Goal: Transaction & Acquisition: Purchase product/service

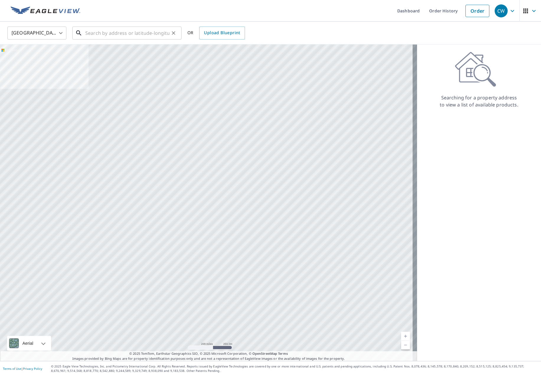
click at [112, 33] on input "text" at bounding box center [127, 33] width 84 height 17
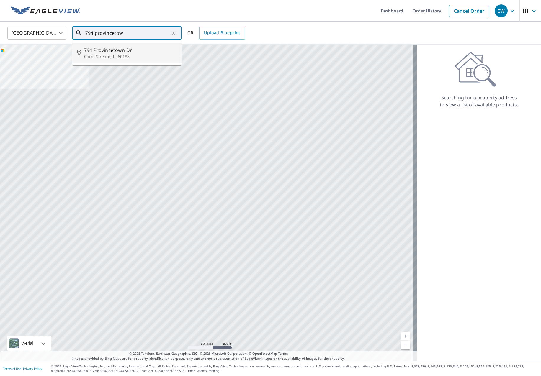
click at [104, 53] on span "794 Provincetown Dr" at bounding box center [130, 50] width 93 height 7
type input "794 Provincetown [GEOGRAPHIC_DATA][PERSON_NAME]"
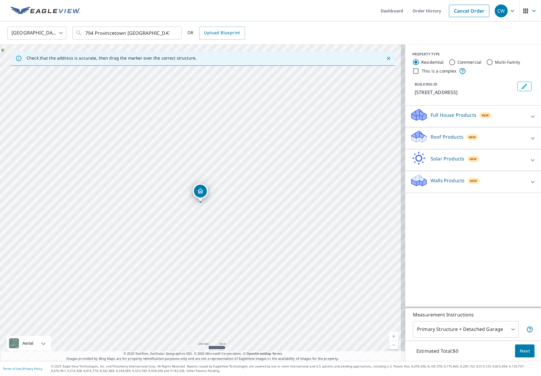
click at [432, 140] on p "Roof Products" at bounding box center [447, 136] width 33 height 7
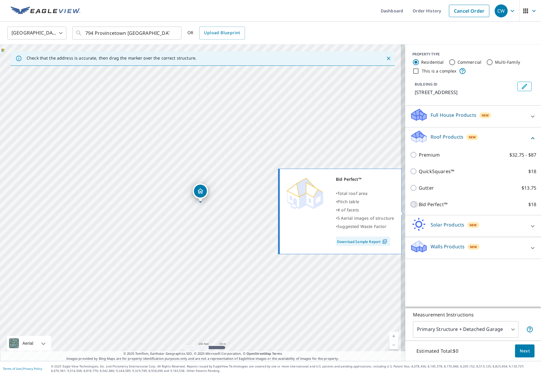
click at [410, 208] on input "Bid Perfect™ $18" at bounding box center [414, 204] width 9 height 7
checkbox input "true"
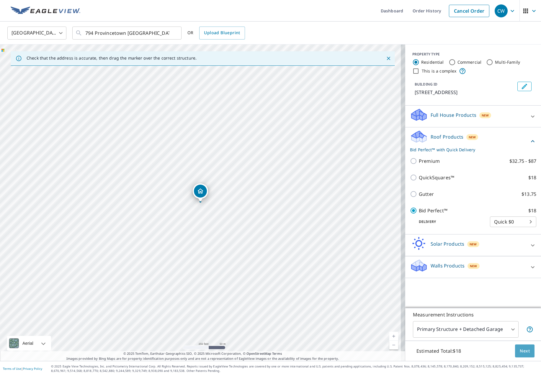
click at [520, 352] on span "Next" at bounding box center [525, 351] width 10 height 7
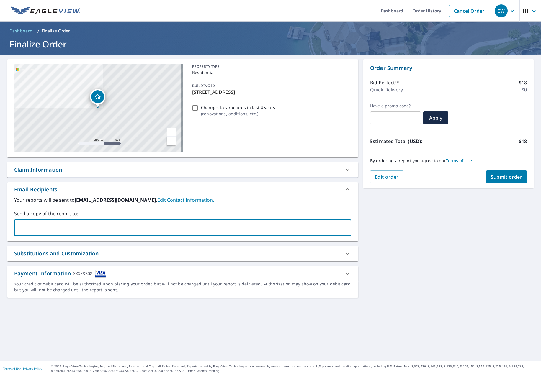
click at [29, 225] on input "text" at bounding box center [178, 227] width 323 height 11
type input "[EMAIL_ADDRESS][DOMAIN_NAME]"
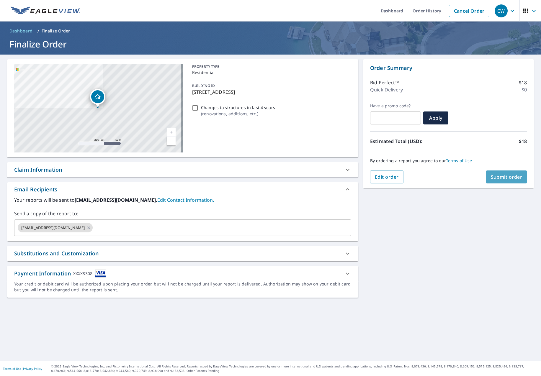
click at [499, 176] on span "Submit order" at bounding box center [507, 177] width 32 height 6
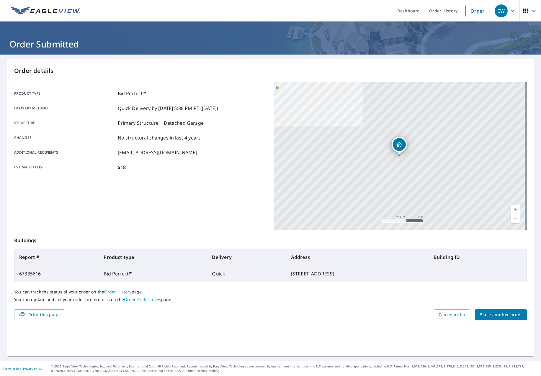
click at [511, 209] on link "Current Level 17, Zoom In" at bounding box center [515, 209] width 9 height 9
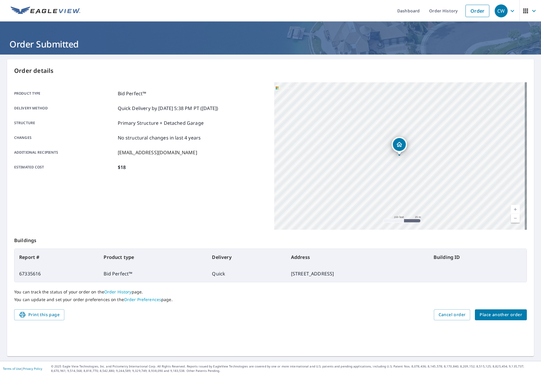
click at [511, 209] on link "Current Level 18, Zoom In" at bounding box center [515, 209] width 9 height 9
click at [511, 209] on link "Current Level 19, Zoom In" at bounding box center [515, 209] width 9 height 9
